Goal: Task Accomplishment & Management: Use online tool/utility

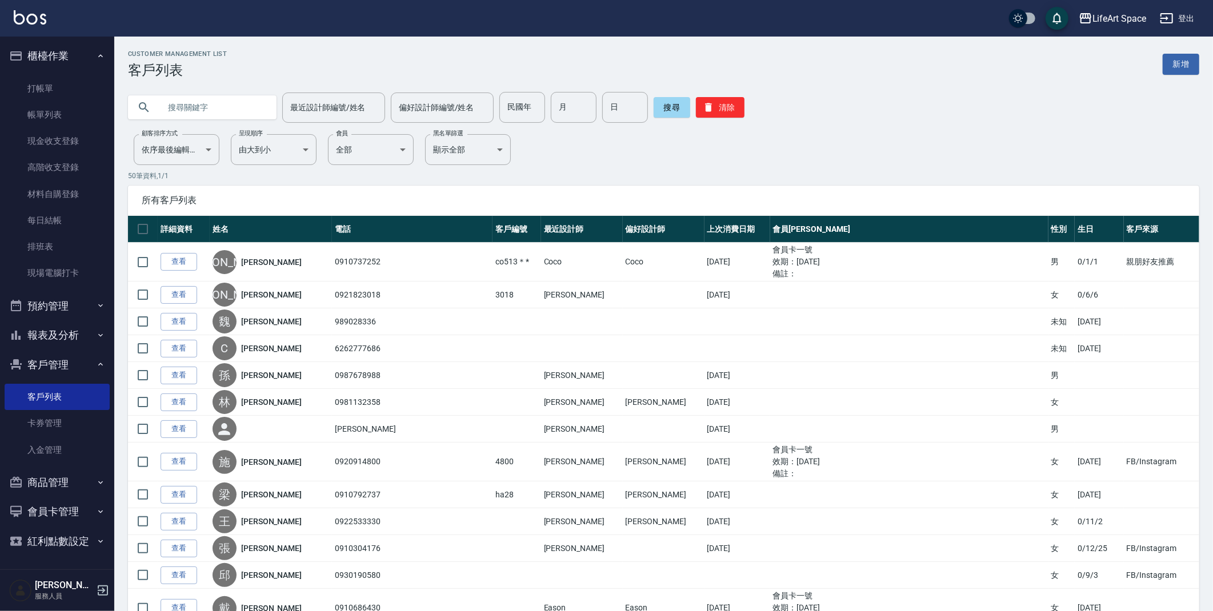
click at [247, 104] on input "text" at bounding box center [213, 107] width 107 height 31
click at [239, 111] on input "text" at bounding box center [213, 107] width 107 height 31
type input "0929120603"
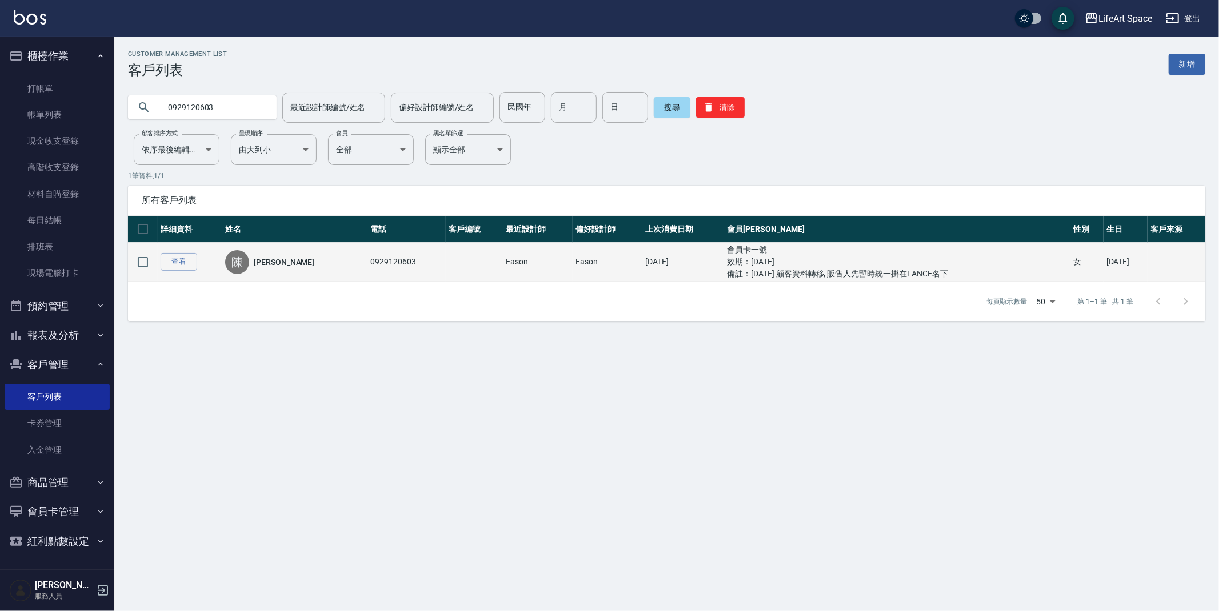
click at [642, 261] on td "[DATE]" at bounding box center [683, 262] width 82 height 39
click at [739, 265] on ul "效期： [DATE]" at bounding box center [897, 262] width 340 height 12
click at [886, 267] on ul "效期： [DATE]" at bounding box center [897, 262] width 340 height 12
click at [367, 255] on td "0929120603" at bounding box center [406, 262] width 78 height 39
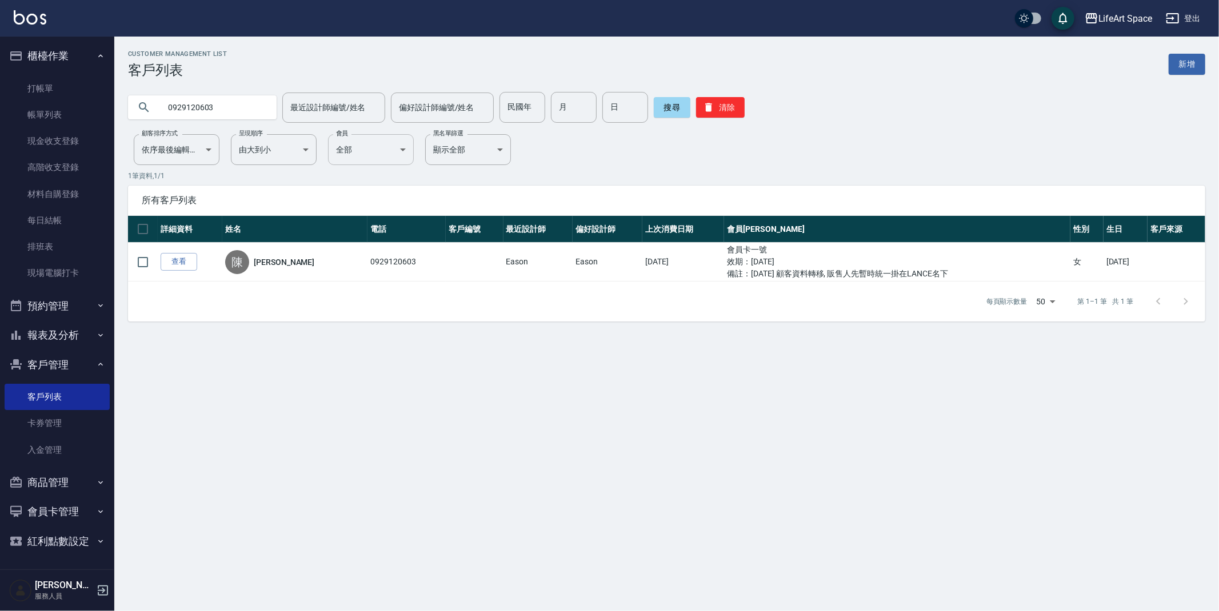
click at [388, 157] on body "LifeArt Space 登出 櫃檯作業 打帳單 帳單列表 現金收支登錄 高階收支登錄 材料自購登錄 每日結帳 排班表 現場電腦打卡 預約管理 預約管理 單…" at bounding box center [609, 305] width 1219 height 611
click at [610, 165] on div at bounding box center [609, 305] width 1219 height 611
drag, startPoint x: 207, startPoint y: 112, endPoint x: 133, endPoint y: 109, distance: 74.9
click at [133, 109] on div "0929120603" at bounding box center [202, 107] width 149 height 24
drag, startPoint x: 62, startPoint y: 117, endPoint x: 55, endPoint y: 93, distance: 25.5
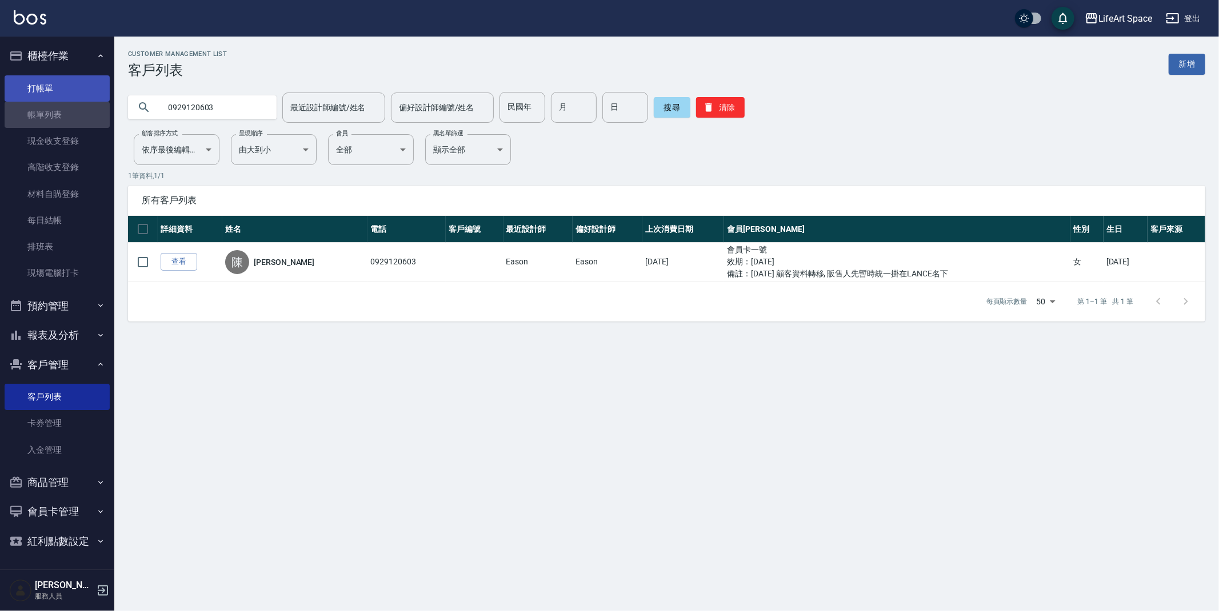
click at [62, 117] on link "帳單列表" at bounding box center [57, 115] width 105 height 26
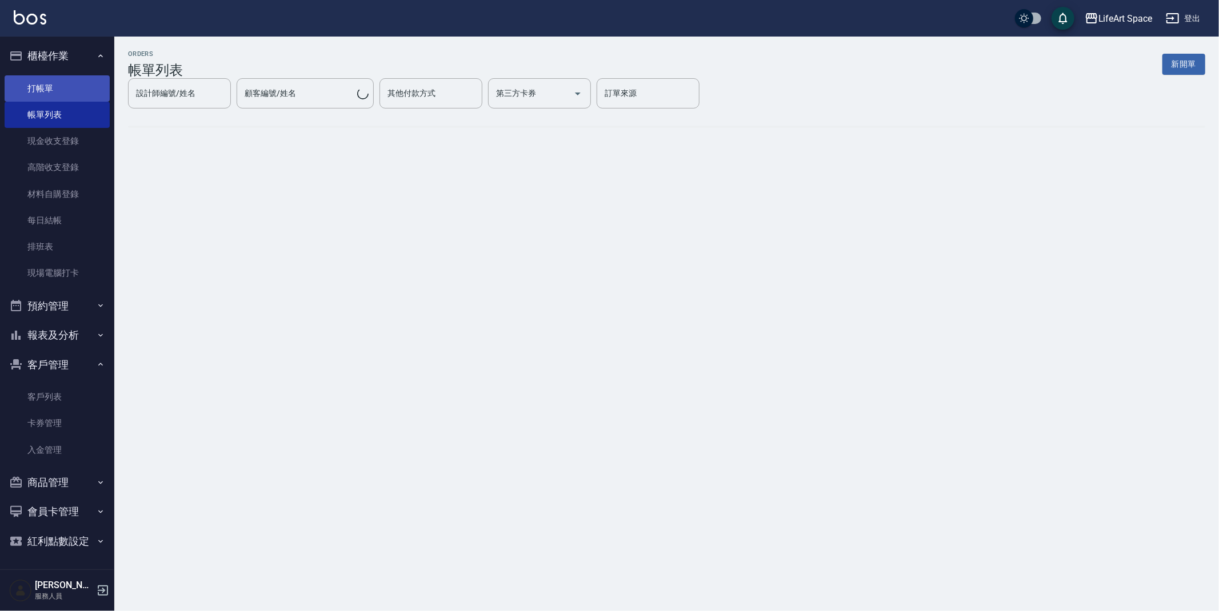
click at [53, 89] on link "打帳單" at bounding box center [57, 88] width 105 height 26
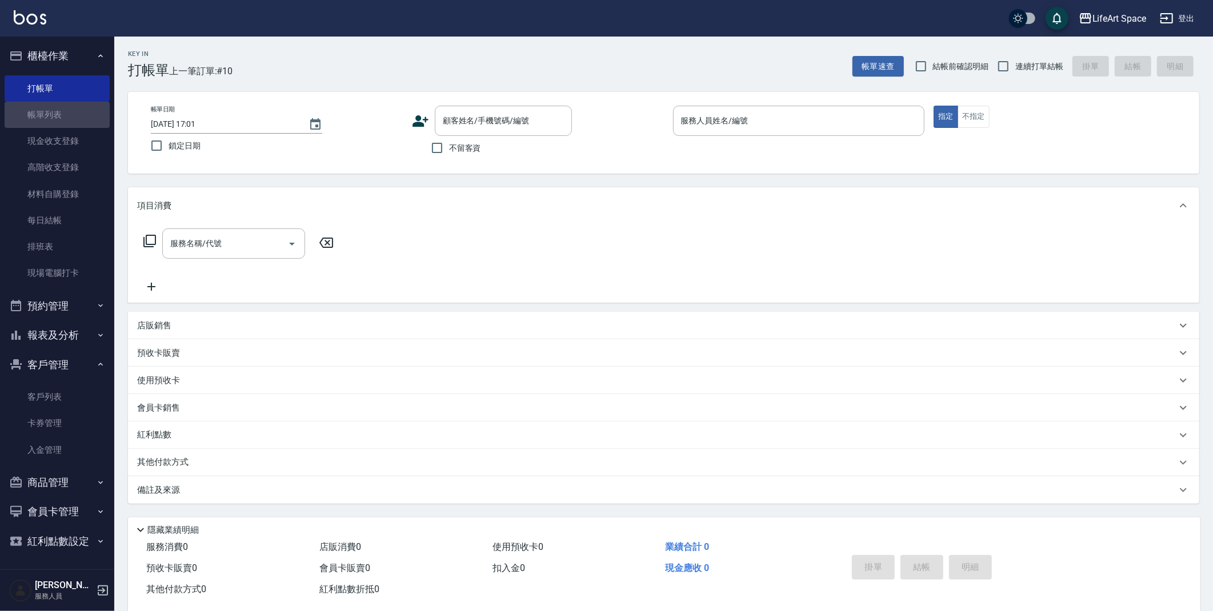
drag, startPoint x: 80, startPoint y: 119, endPoint x: 495, endPoint y: 135, distance: 415.6
click at [80, 119] on link "帳單列表" at bounding box center [57, 115] width 105 height 26
click at [48, 89] on link "打帳單" at bounding box center [57, 88] width 105 height 26
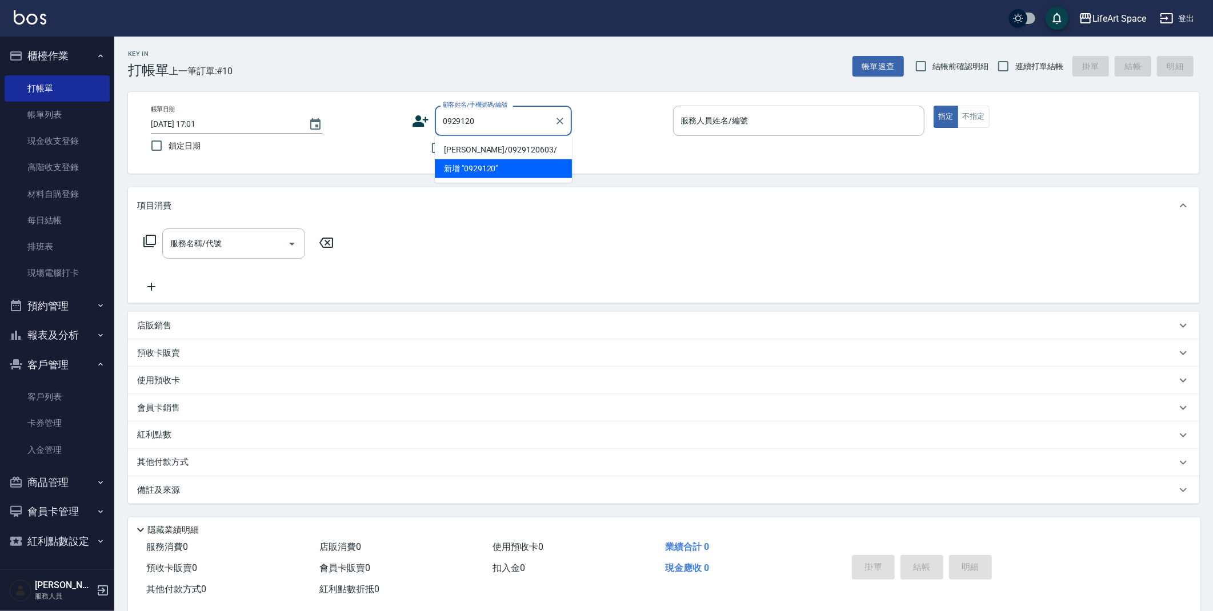
click at [545, 151] on li "[PERSON_NAME]/0929120603/" at bounding box center [503, 150] width 137 height 19
type input "[PERSON_NAME]/0929120603/"
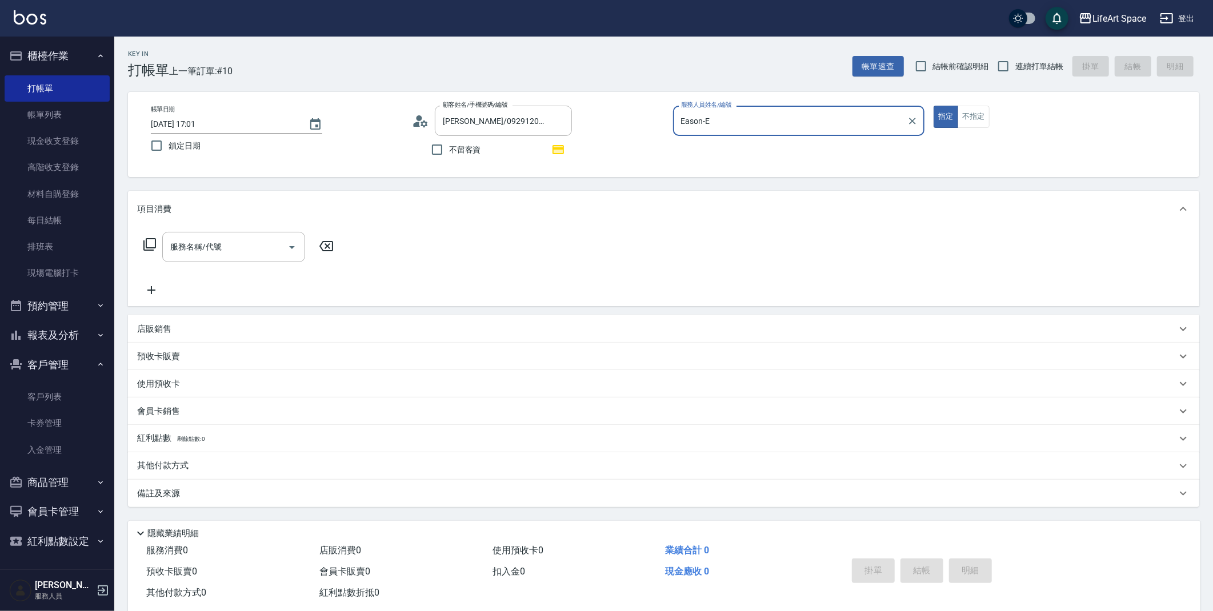
type input "Eason-E"
click at [222, 439] on div "紅利點數 剩餘點數: 17" at bounding box center [656, 438] width 1039 height 13
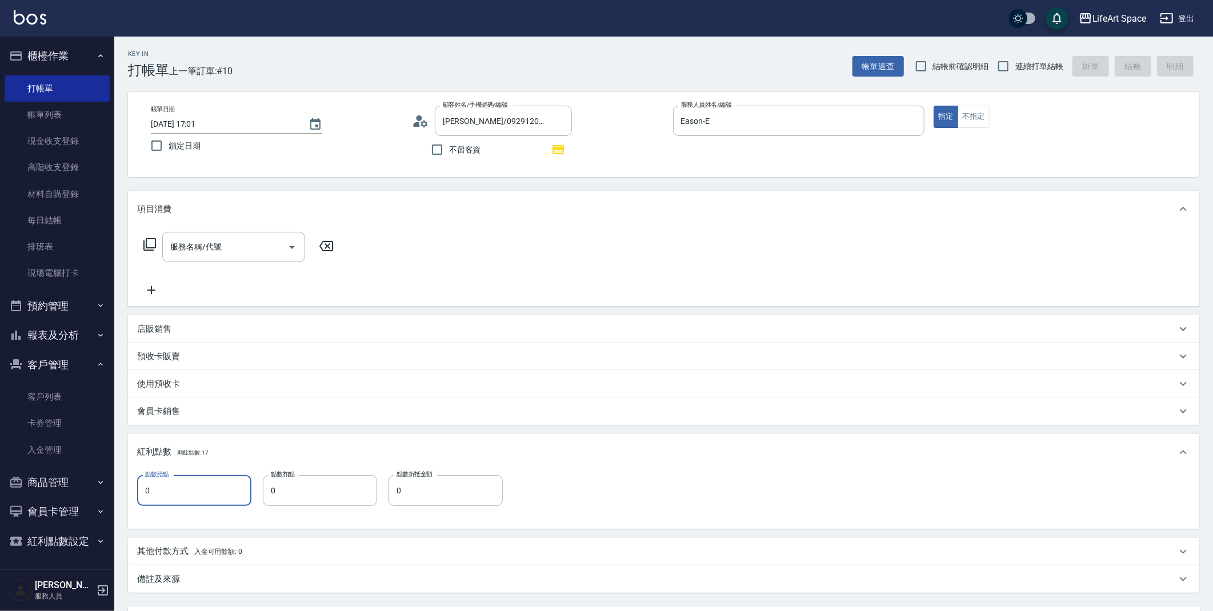
click at [195, 488] on input "0" at bounding box center [194, 490] width 114 height 31
type input "10"
click at [293, 485] on input "0" at bounding box center [320, 490] width 114 height 31
type input "27"
click at [421, 487] on input "0" at bounding box center [445, 490] width 114 height 31
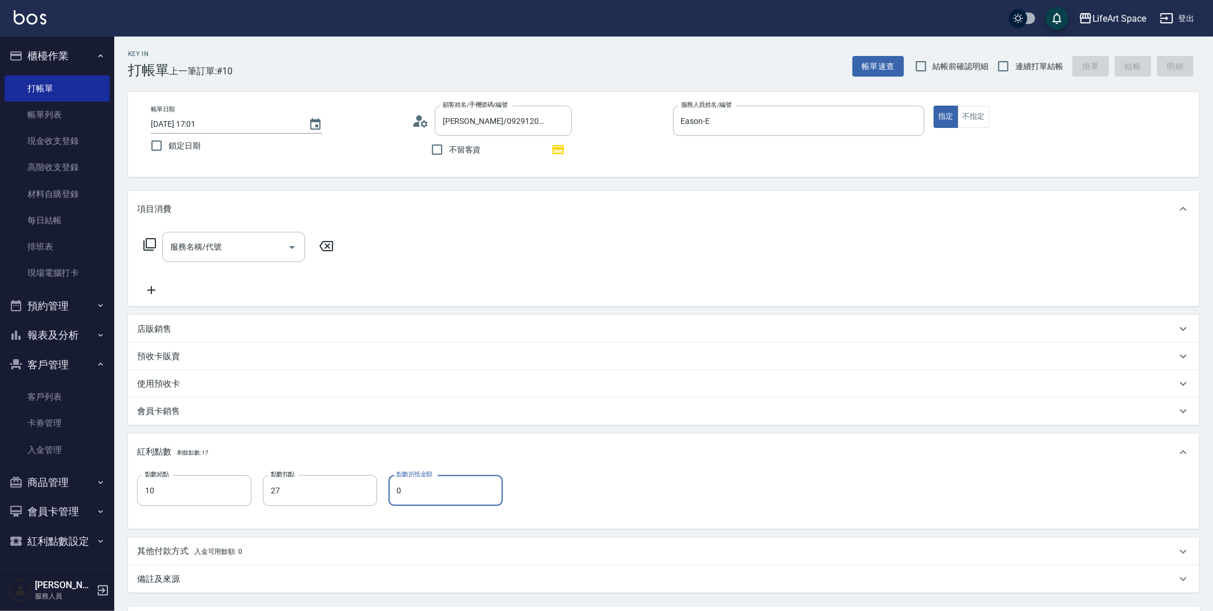
type input "0"
click at [207, 246] on div "服務名稱/代號 服務名稱/代號" at bounding box center [233, 247] width 143 height 30
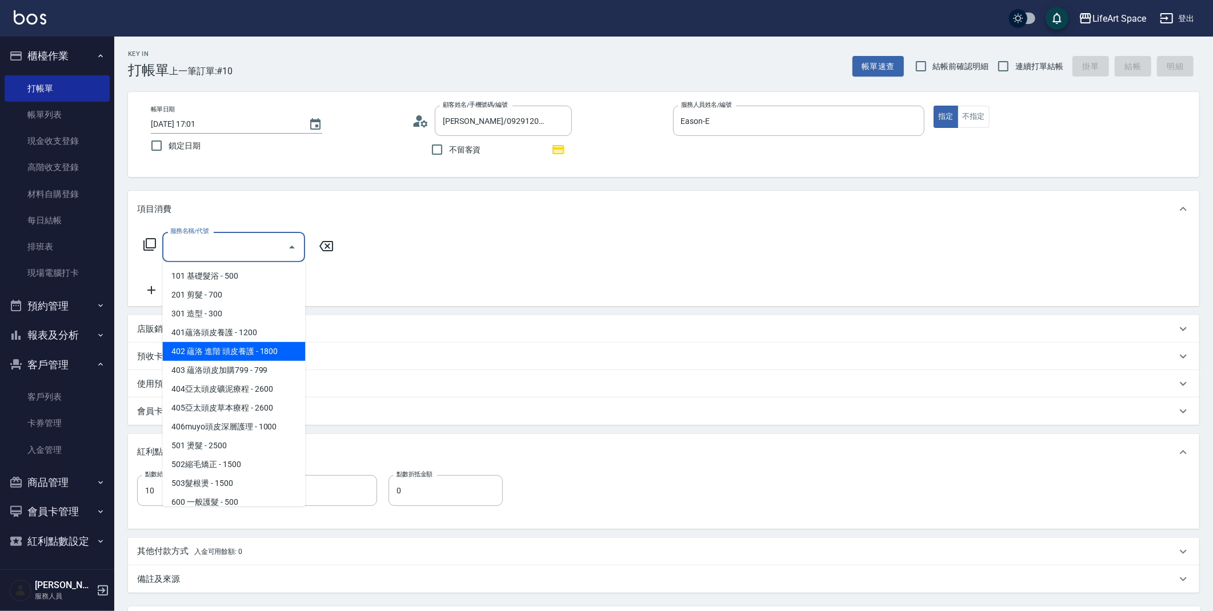
scroll to position [179, 0]
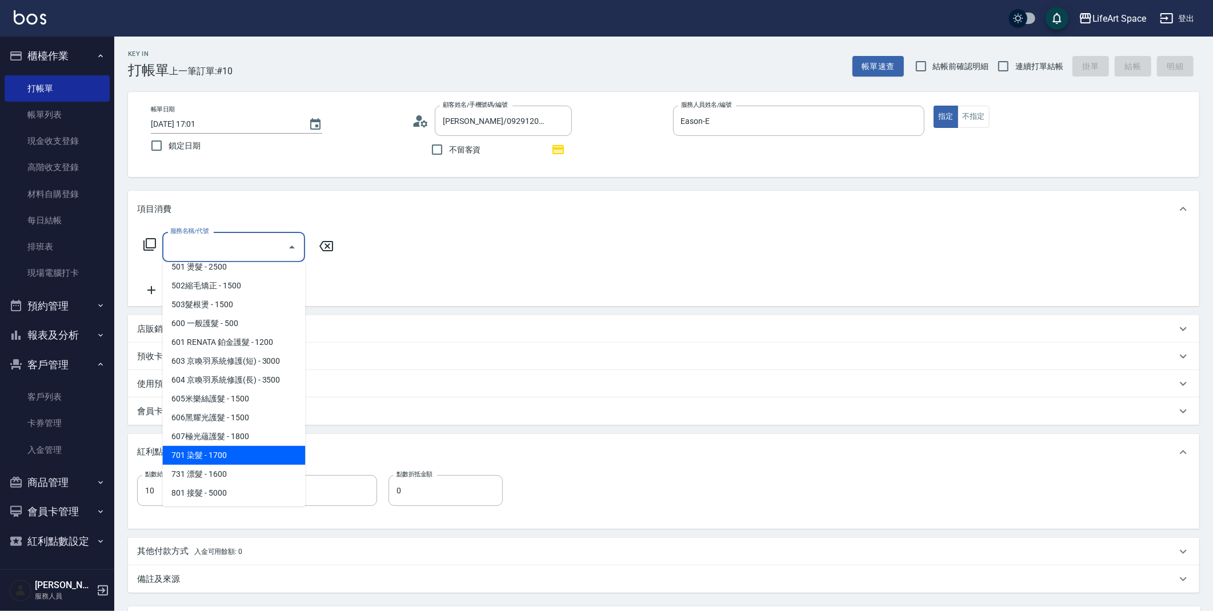
click at [247, 458] on span "701 染髮 - 1700" at bounding box center [233, 455] width 143 height 19
type input "701 染髮(701)"
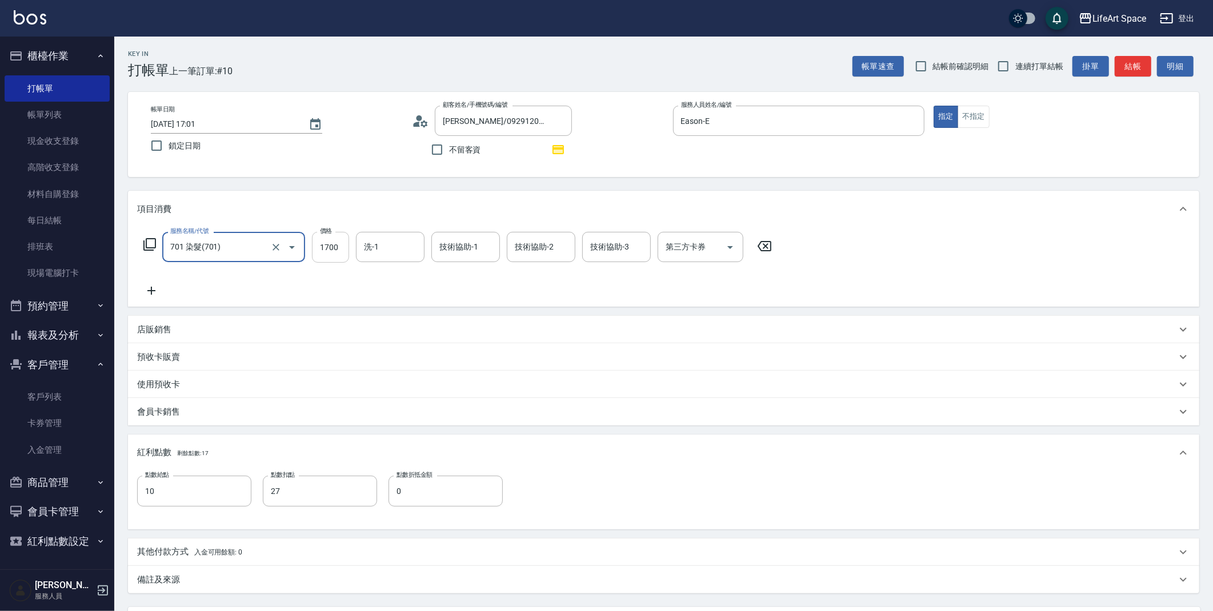
click at [339, 251] on input "1700" at bounding box center [330, 247] width 37 height 31
type input "4830"
click at [395, 252] on input "洗-1" at bounding box center [390, 247] width 58 height 20
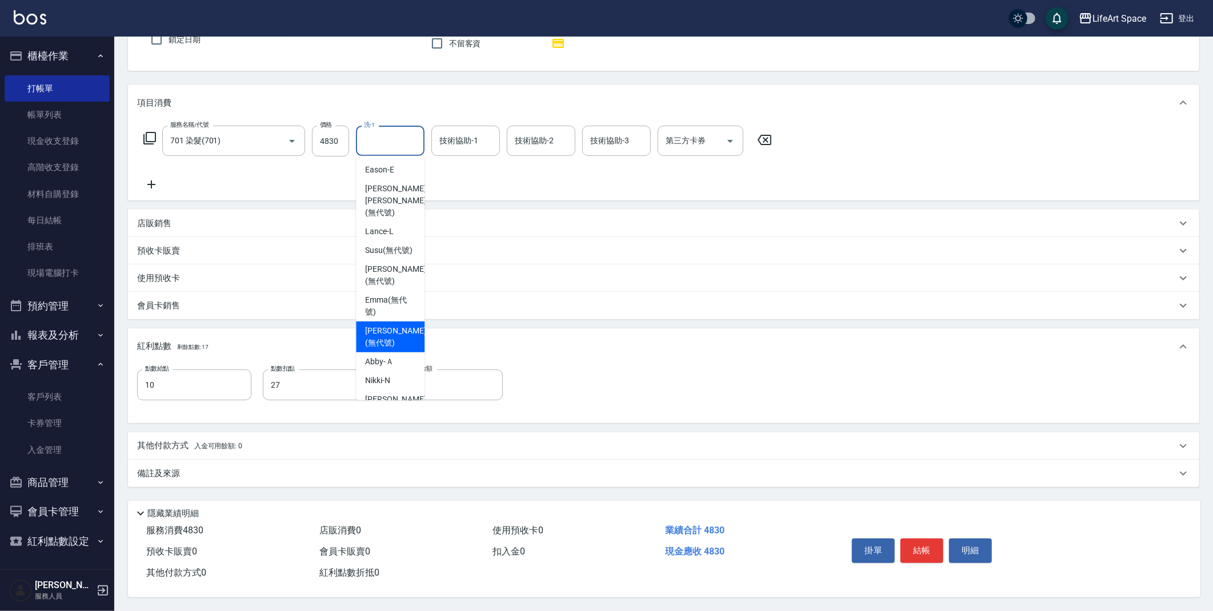
scroll to position [353, 0]
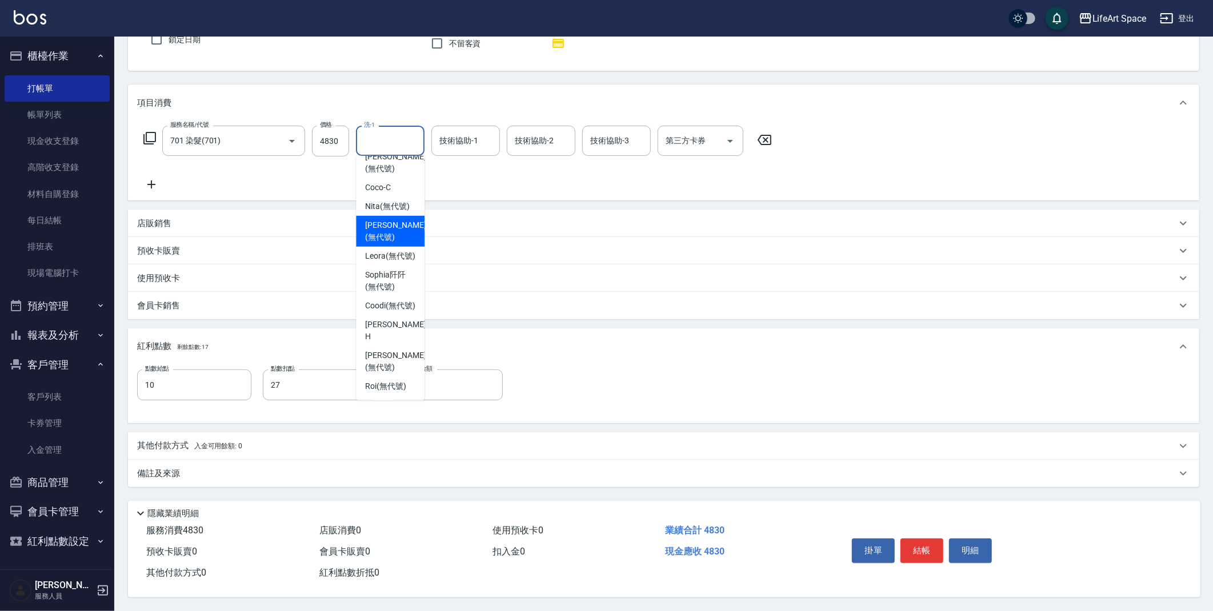
click at [379, 220] on span "[PERSON_NAME] (無代號)" at bounding box center [395, 231] width 61 height 24
type input "[PERSON_NAME](無代號)"
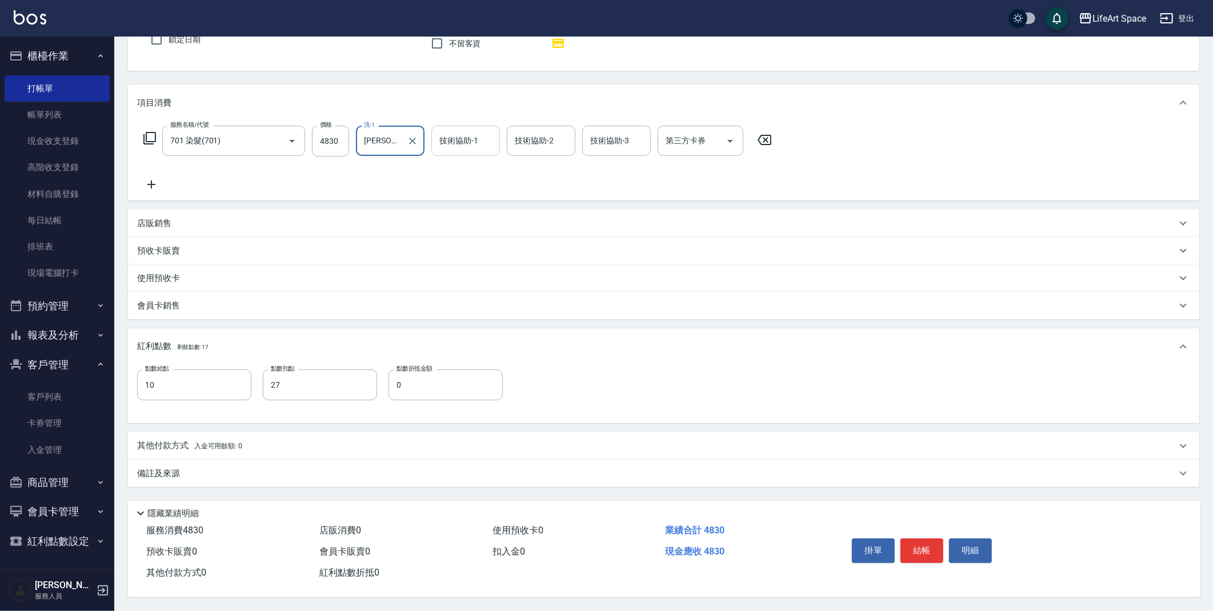
click at [463, 130] on div "技術協助-1 技術協助-1" at bounding box center [465, 141] width 69 height 30
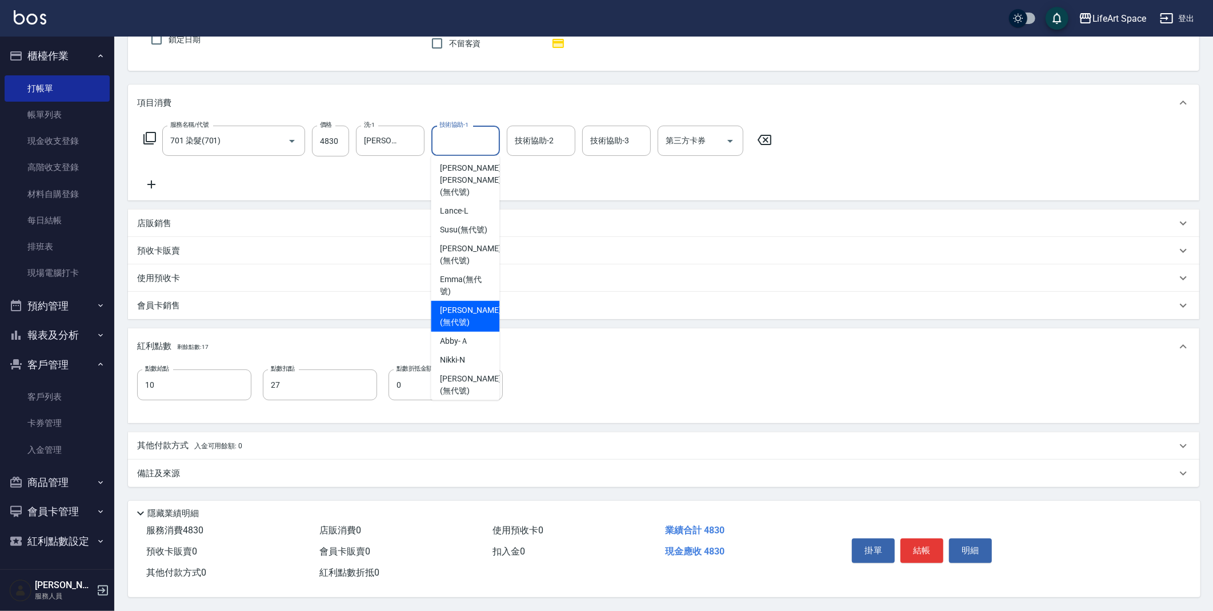
scroll to position [0, 0]
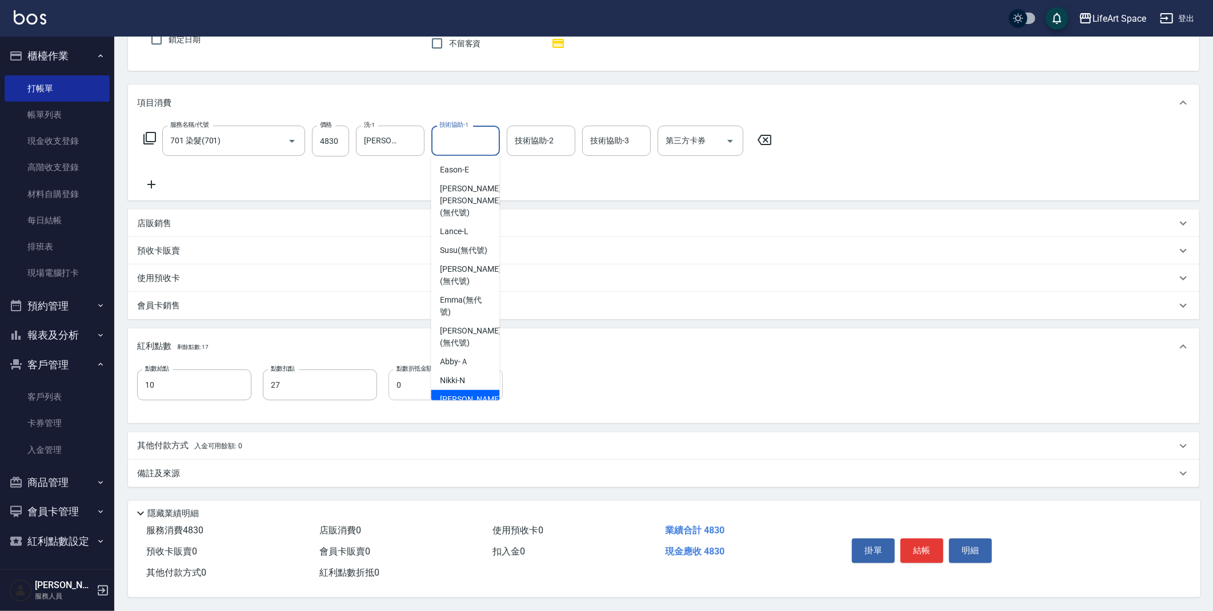
click at [459, 394] on span "[PERSON_NAME] (無代號)" at bounding box center [470, 406] width 61 height 24
type input "[PERSON_NAME](無代號)"
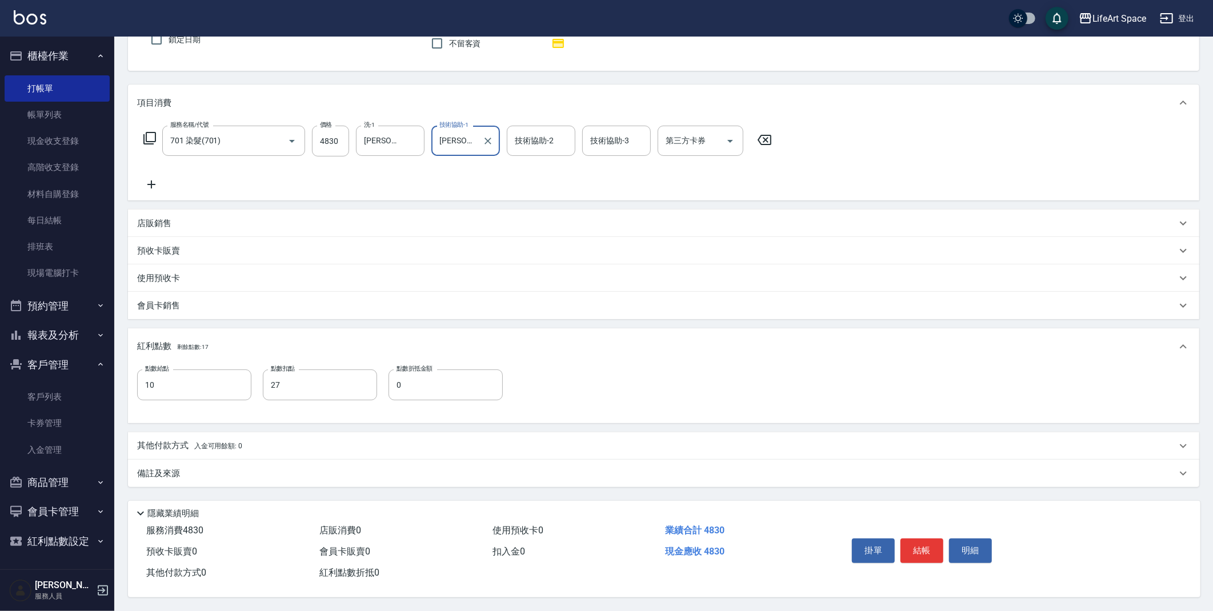
click at [229, 442] on span "入金可用餘額: 0" at bounding box center [218, 446] width 49 height 8
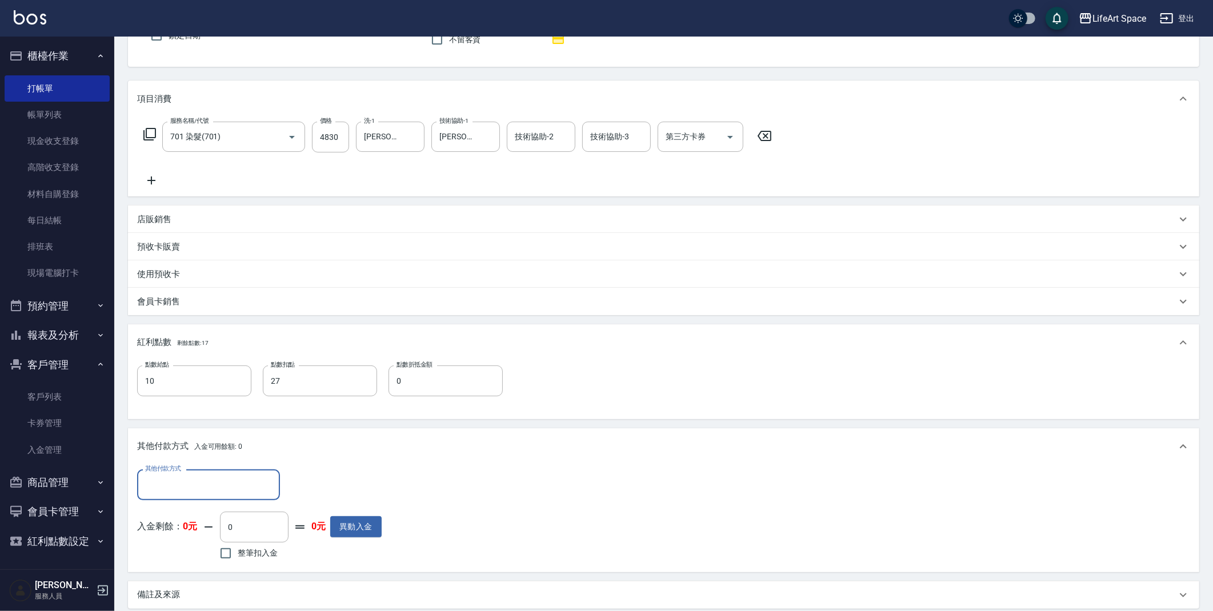
click at [216, 483] on input "其他付款方式" at bounding box center [208, 485] width 133 height 20
click at [210, 531] on span "Linepay" at bounding box center [208, 532] width 143 height 19
type input "Linepay"
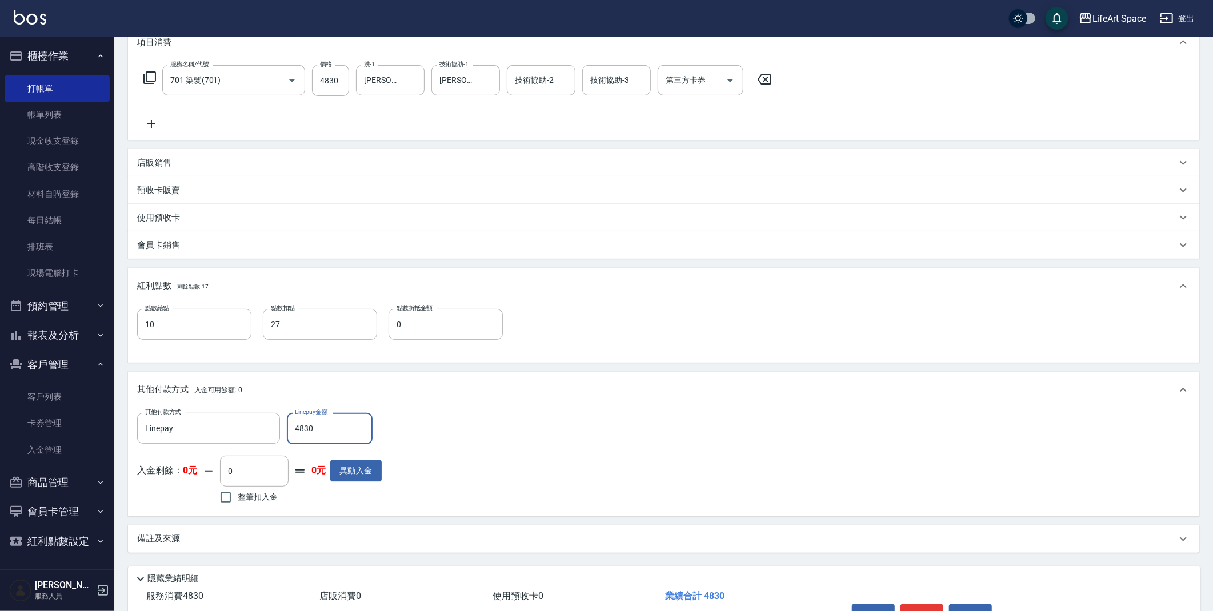
scroll to position [236, 0]
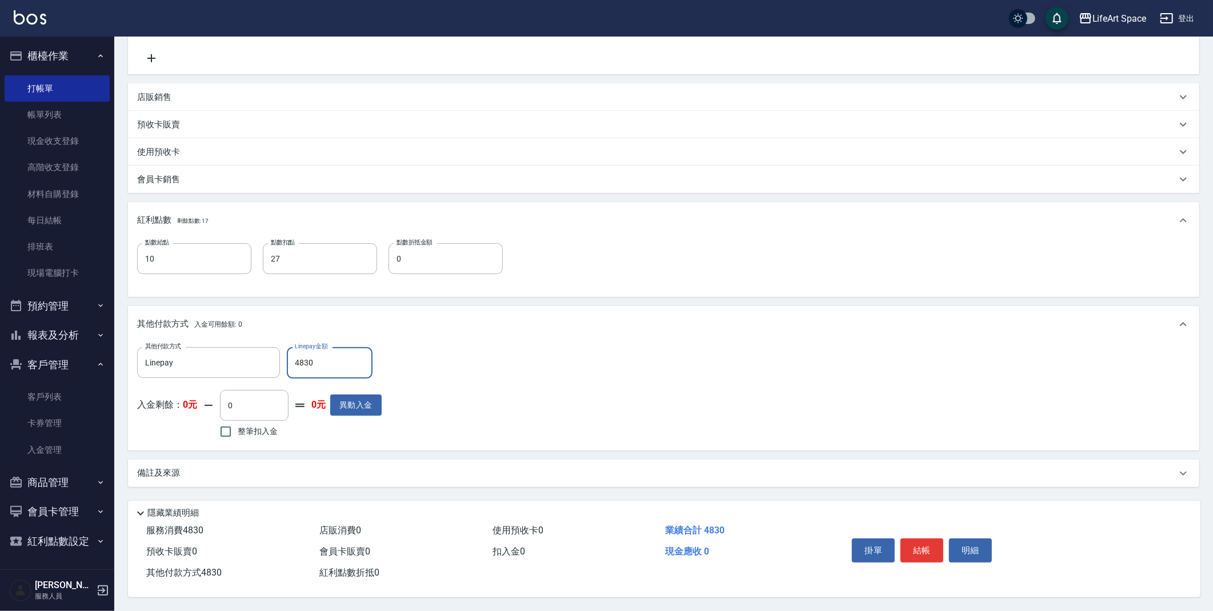
type input "4830"
click at [191, 470] on div "備註及來源" at bounding box center [656, 473] width 1039 height 12
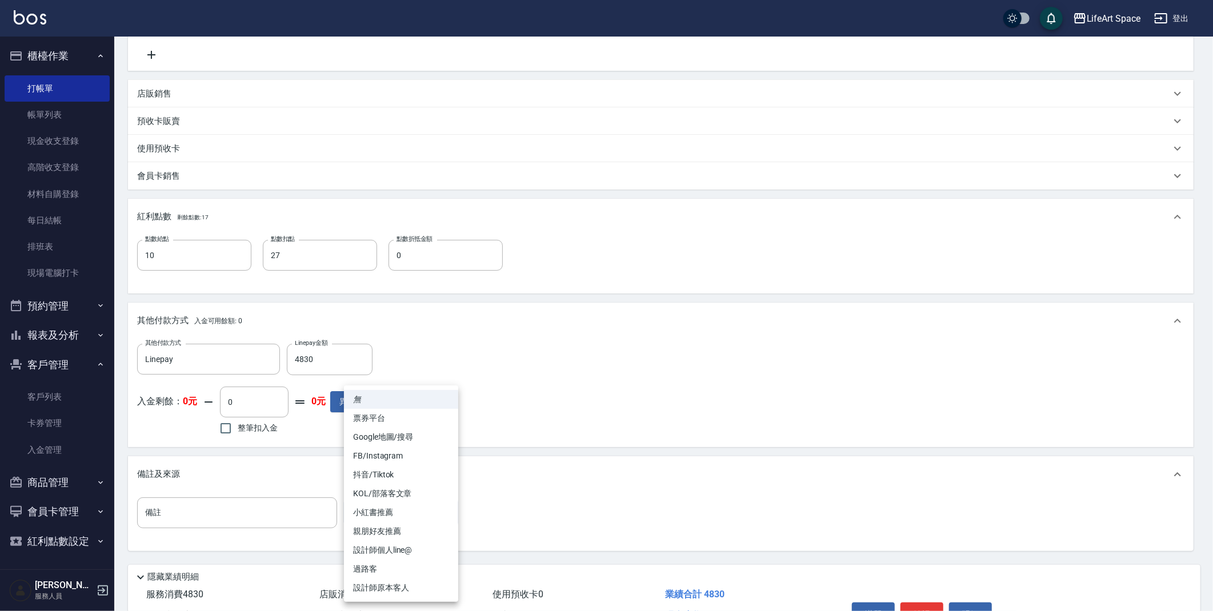
click at [393, 527] on body "LifeArt Space 登出 櫃檯作業 打帳單 帳單列表 現金收支登錄 高階收支登錄 材料自購登錄 每日結帳 排班表 現場電腦打卡 預約管理 預約管理 單…" at bounding box center [606, 219] width 1213 height 911
click at [400, 590] on li "設計師原本客人" at bounding box center [401, 588] width 114 height 19
type input "設計師原本客人"
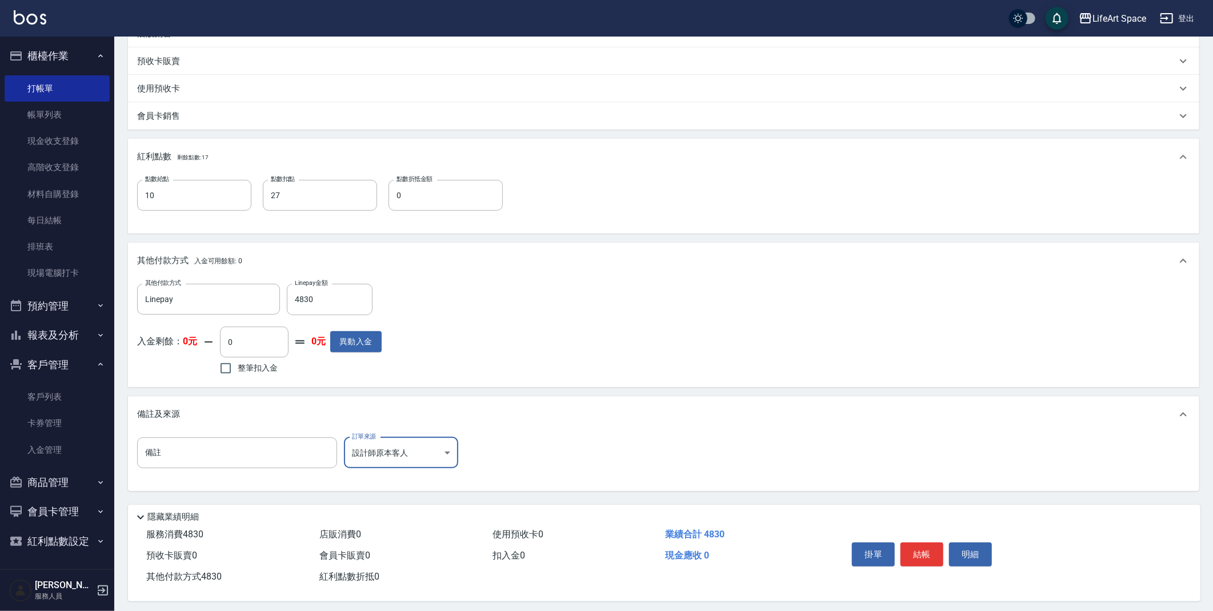
scroll to position [303, 0]
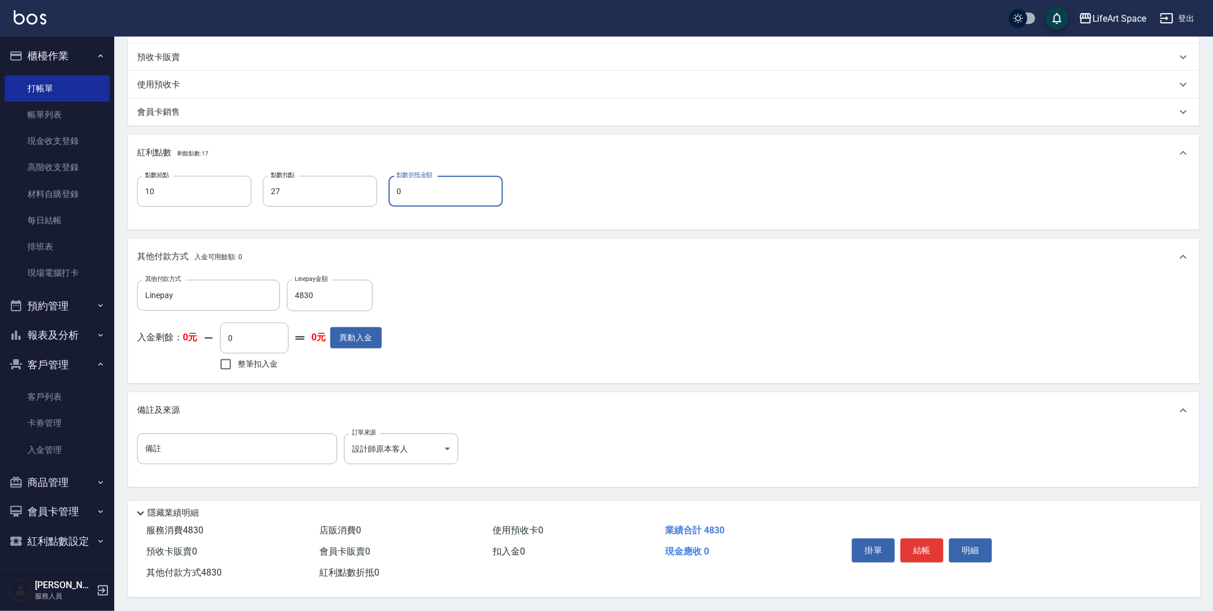
click at [444, 197] on input "0" at bounding box center [445, 191] width 114 height 31
type input "0"
click at [917, 550] on button "結帳" at bounding box center [921, 551] width 43 height 24
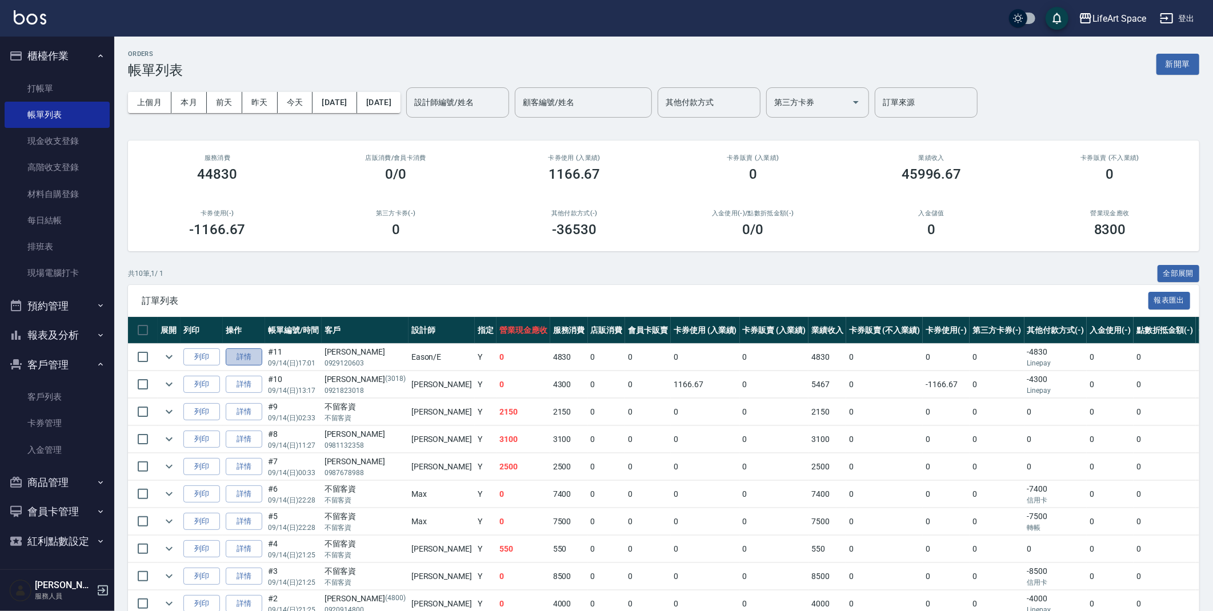
click at [251, 360] on link "詳情" at bounding box center [244, 357] width 37 height 18
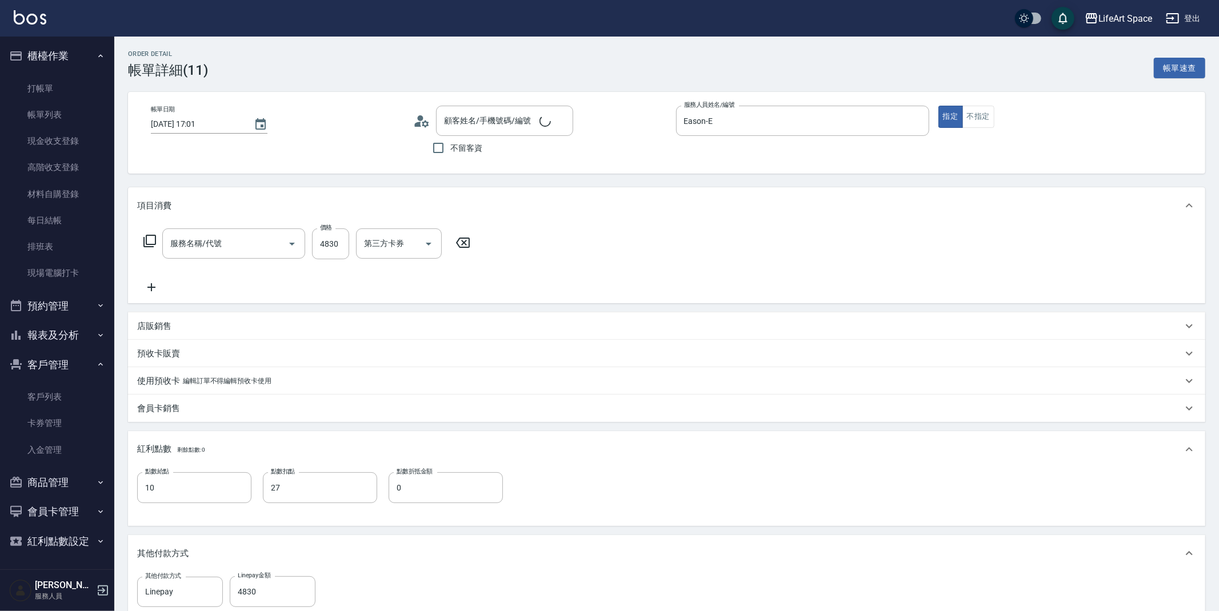
type input "[DATE] 17:01"
type input "Eason-E"
type input "10"
type input "27"
type input "設計師原本客人"
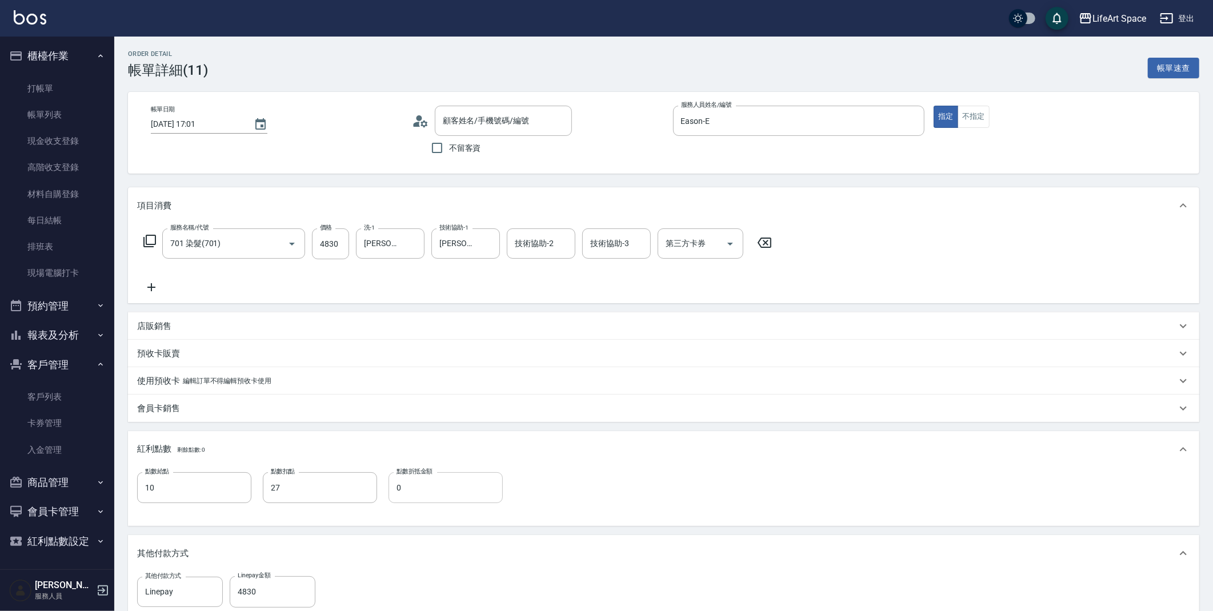
type input "701 染髮(701)"
type input "[PERSON_NAME]/0929120603/"
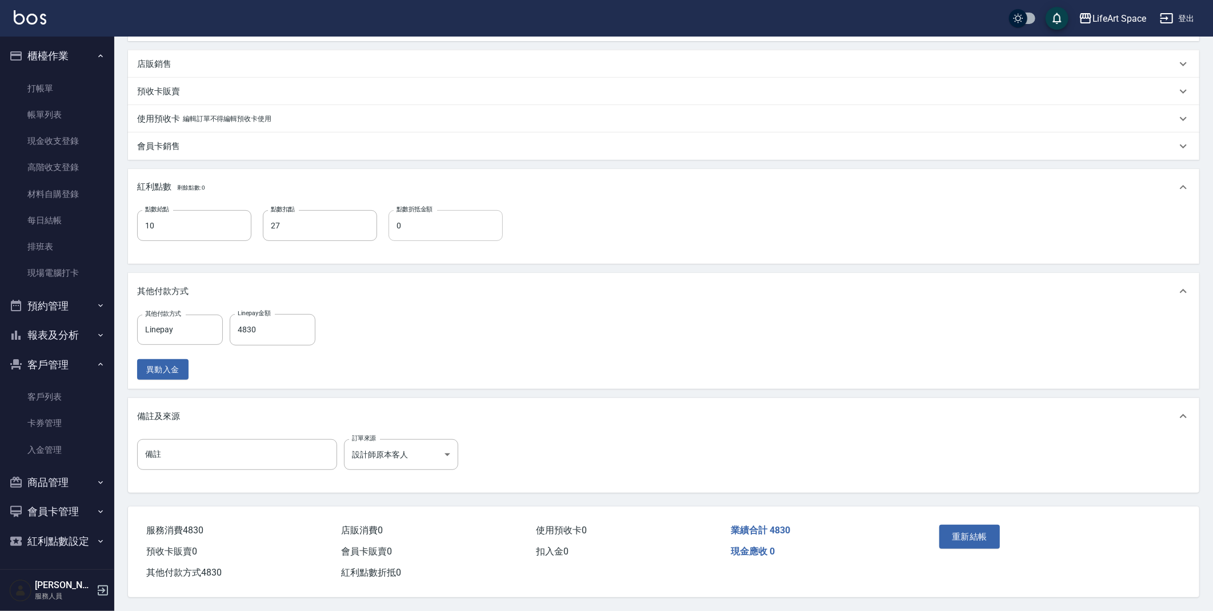
click at [450, 234] on input "0" at bounding box center [445, 225] width 114 height 31
type input "0"
drag, startPoint x: 61, startPoint y: 110, endPoint x: 66, endPoint y: 106, distance: 6.2
click at [61, 110] on link "帳單列表" at bounding box center [57, 115] width 105 height 26
